Goal: Entertainment & Leisure: Consume media (video, audio)

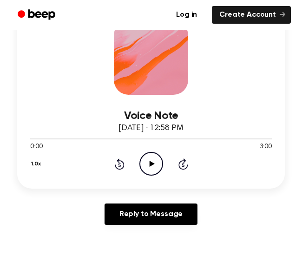
scroll to position [157, 0]
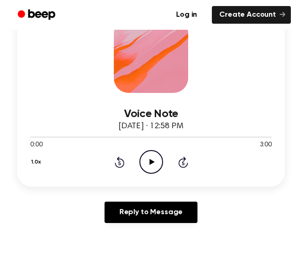
click at [157, 161] on icon "Play Audio" at bounding box center [151, 162] width 24 height 24
click at [115, 157] on icon "Rewind 5 seconds" at bounding box center [119, 162] width 10 height 12
click at [152, 161] on icon at bounding box center [151, 162] width 4 height 6
click at [154, 158] on icon "Play Audio" at bounding box center [151, 162] width 24 height 24
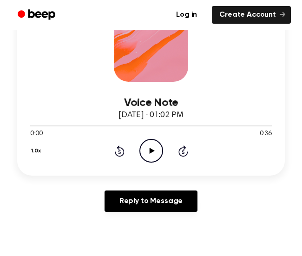
scroll to position [172, 0]
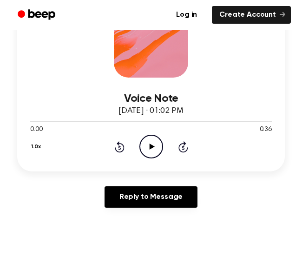
click at [149, 149] on icon "Play Audio" at bounding box center [151, 147] width 24 height 24
click at [118, 146] on icon "Rewind 5 seconds" at bounding box center [119, 147] width 10 height 12
click at [146, 140] on icon "Play Audio" at bounding box center [151, 147] width 24 height 24
